Goal: Navigation & Orientation: Find specific page/section

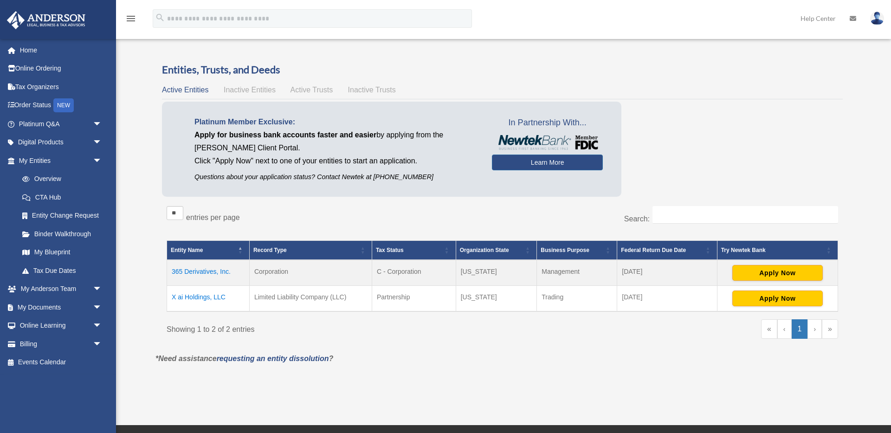
click at [248, 90] on span "Inactive Entities" at bounding box center [250, 90] width 52 height 8
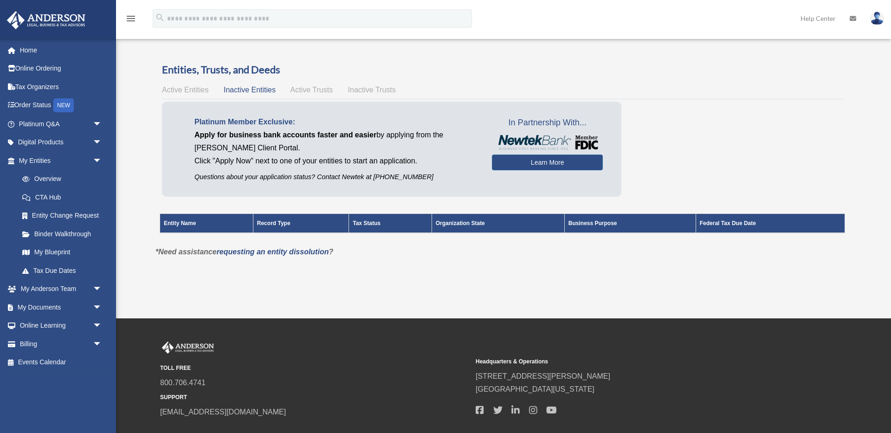
click at [310, 93] on span "Active Trusts" at bounding box center [311, 90] width 43 height 8
click at [361, 89] on span "Inactive Trusts" at bounding box center [372, 90] width 48 height 8
drag, startPoint x: 294, startPoint y: 95, endPoint x: 310, endPoint y: 89, distance: 16.3
click at [296, 94] on div "Active Entities Inactive Entities Active Trusts Inactive Trusts" at bounding box center [502, 90] width 681 height 13
click at [310, 89] on span "Active Trusts" at bounding box center [311, 90] width 43 height 8
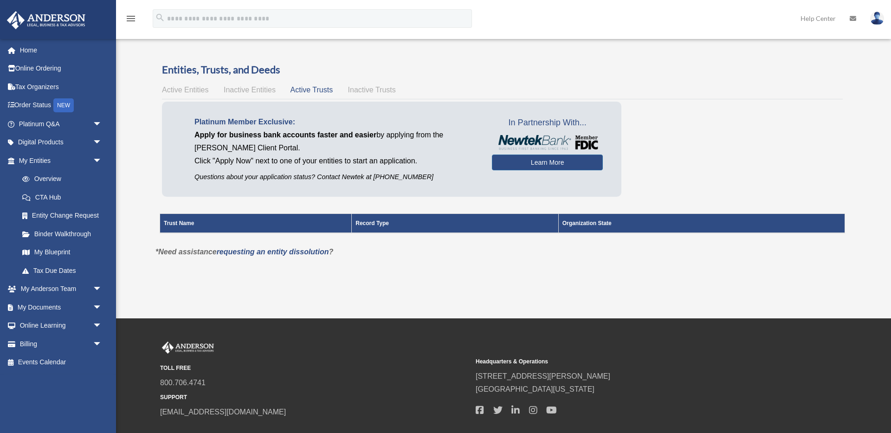
click at [252, 91] on span "Inactive Entities" at bounding box center [250, 90] width 52 height 8
click at [185, 88] on span "Active Entities" at bounding box center [185, 90] width 46 height 8
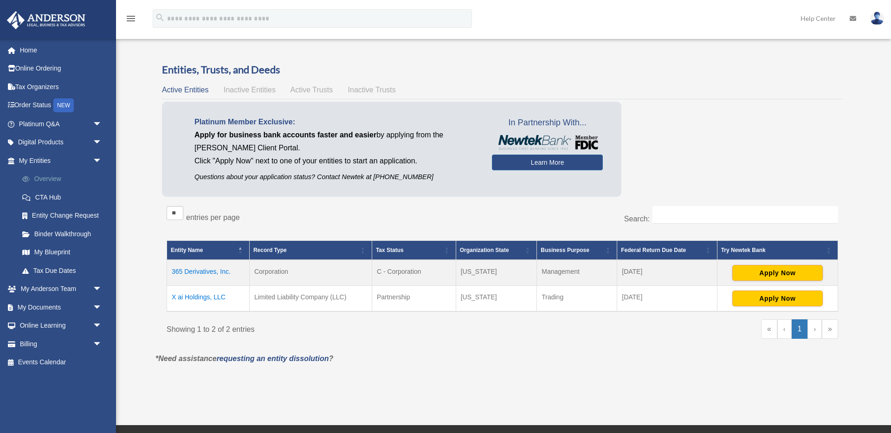
click at [56, 178] on link "Overview" at bounding box center [64, 179] width 103 height 19
click at [57, 178] on link "Overview" at bounding box center [64, 179] width 103 height 19
click at [57, 179] on link "Overview" at bounding box center [64, 179] width 103 height 19
click at [80, 233] on link "Binder Walkthrough" at bounding box center [64, 234] width 103 height 19
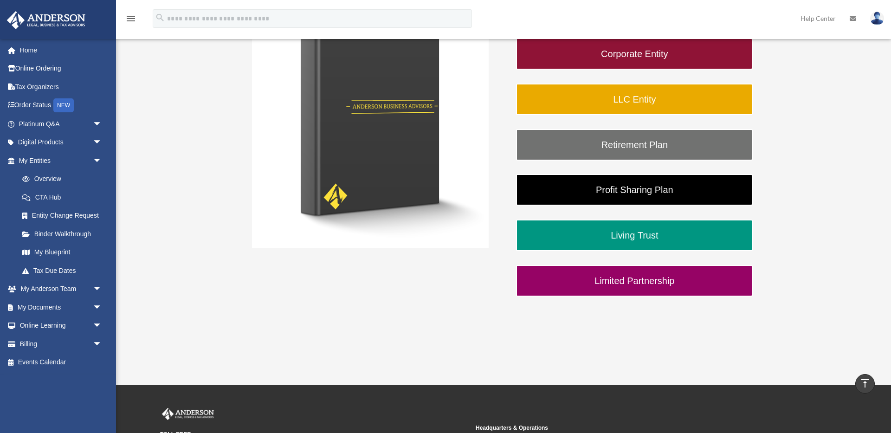
scroll to position [195, 0]
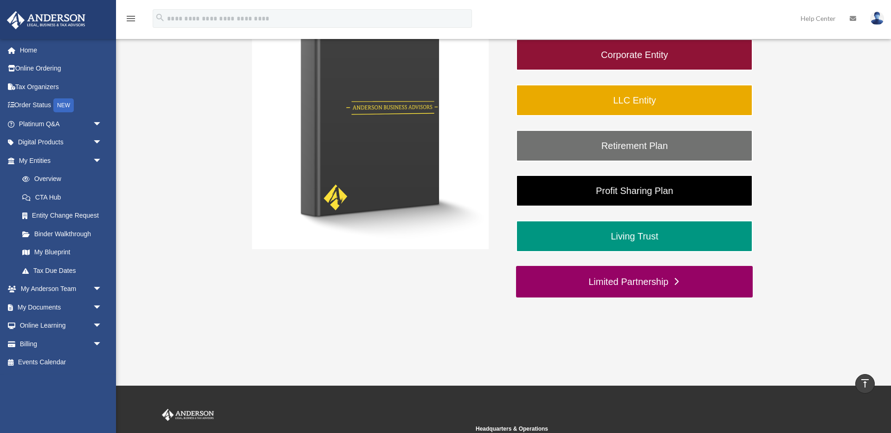
click at [692, 275] on link "Limited Partnership" at bounding box center [634, 282] width 237 height 32
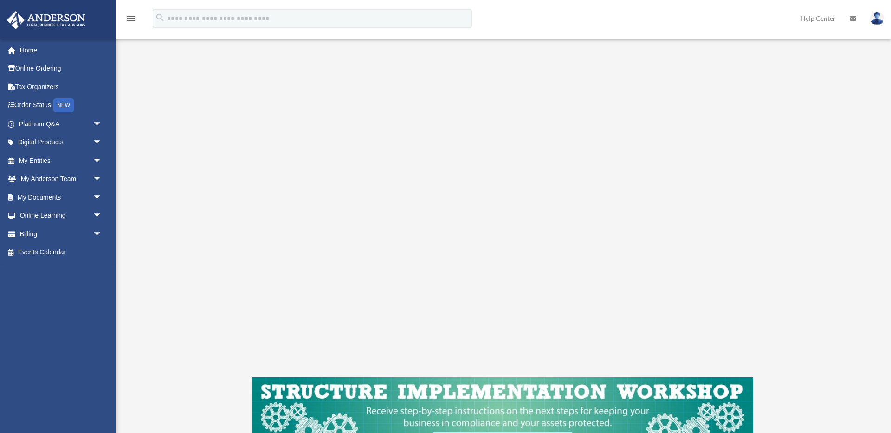
scroll to position [135, 0]
